Goal: Task Accomplishment & Management: Manage account settings

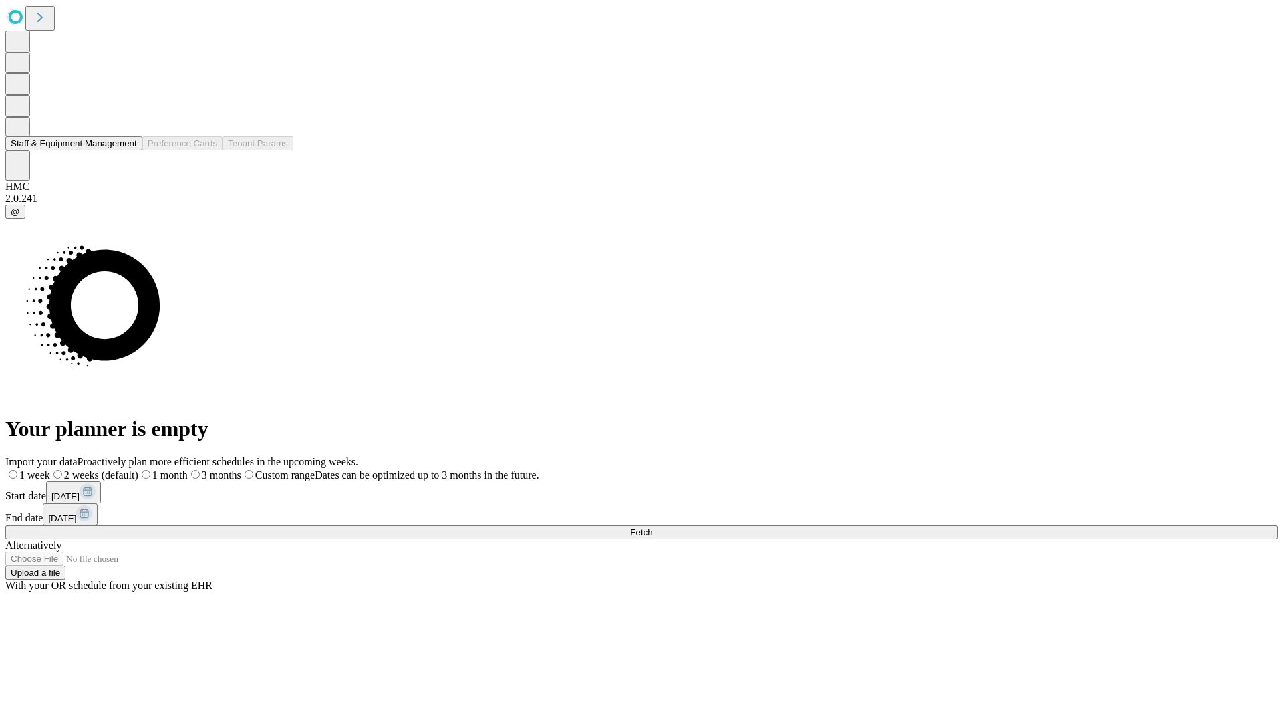
click at [128, 150] on button "Staff & Equipment Management" at bounding box center [73, 143] width 137 height 14
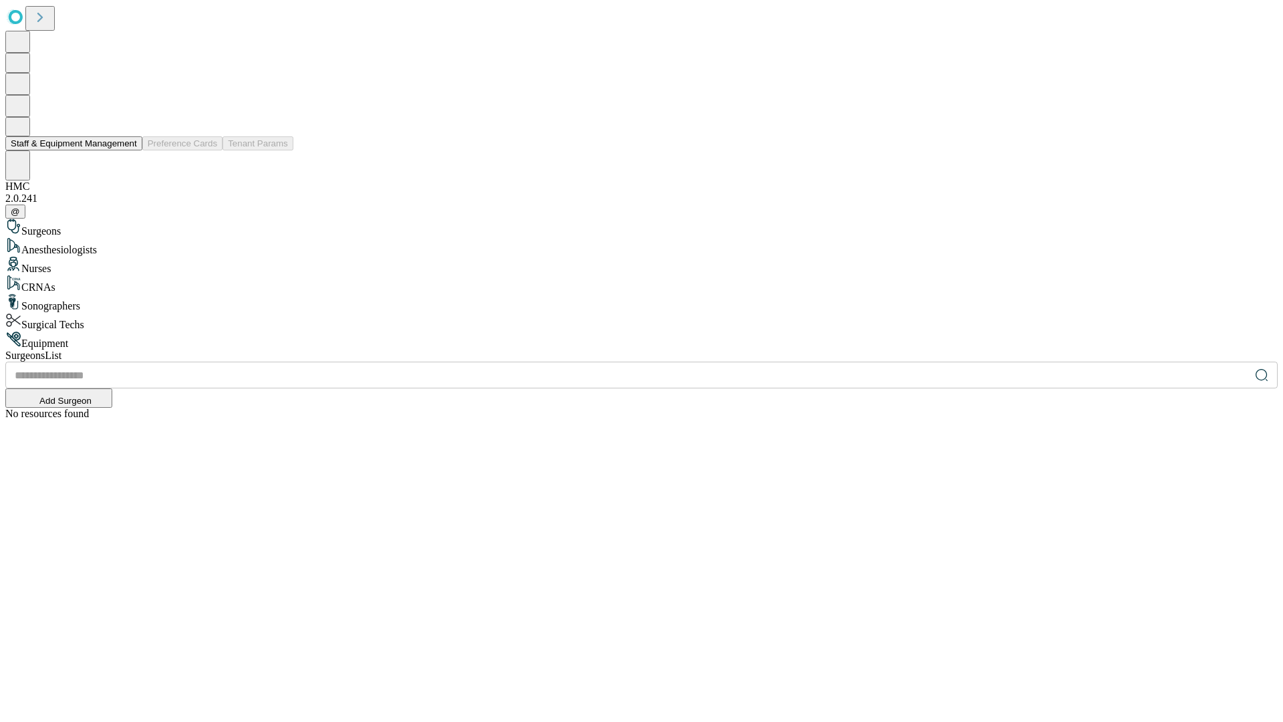
click at [128, 150] on button "Staff & Equipment Management" at bounding box center [73, 143] width 137 height 14
